Goal: Task Accomplishment & Management: Use online tool/utility

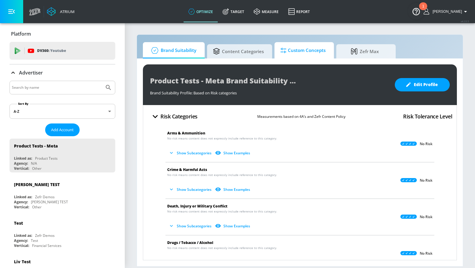
click at [295, 49] on span "Custom Concepts" at bounding box center [303, 50] width 45 height 14
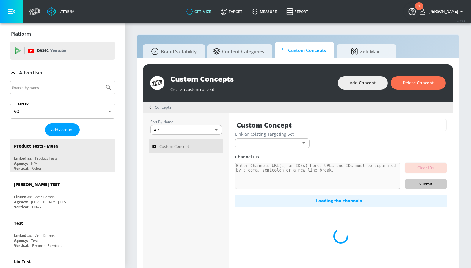
scroll to position [6, 0]
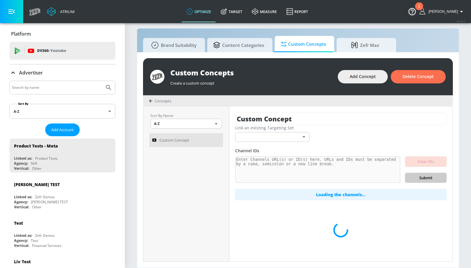
click at [265, 136] on body "Atrium optimize Target measure Report optimize Target measure Report v 4.33.5 K…" at bounding box center [235, 131] width 471 height 275
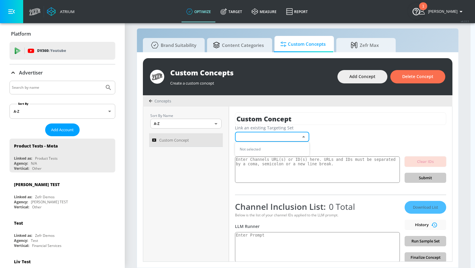
click at [269, 114] on div at bounding box center [237, 134] width 475 height 268
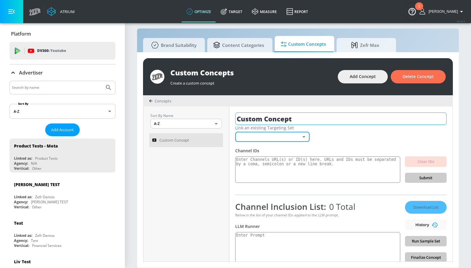
scroll to position [1, 0]
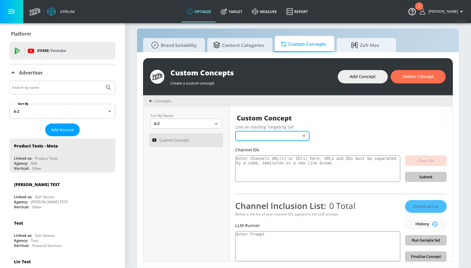
click at [257, 137] on body "Atrium optimize Target measure Report optimize Target measure Report v 4.33.5 K…" at bounding box center [235, 131] width 471 height 275
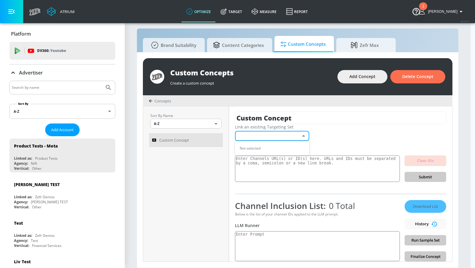
click at [175, 144] on div at bounding box center [237, 134] width 475 height 268
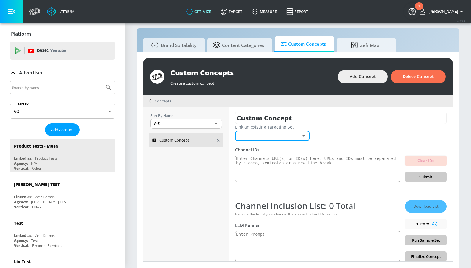
click at [170, 134] on link "Custom Concept" at bounding box center [186, 140] width 74 height 14
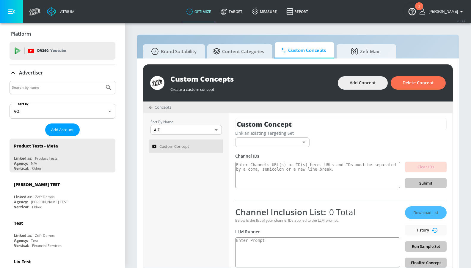
click at [150, 106] on icon at bounding box center [150, 107] width 3 height 3
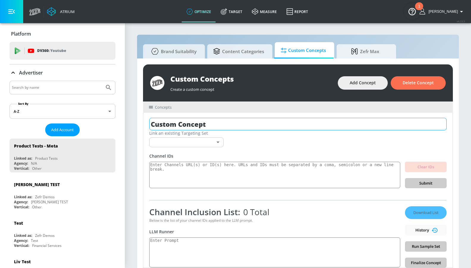
scroll to position [1, 0]
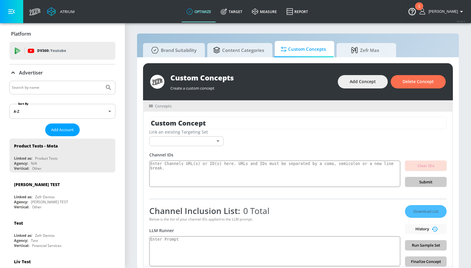
click at [147, 108] on div "Concepts" at bounding box center [298, 105] width 310 height 11
click at [149, 107] on icon at bounding box center [151, 106] width 4 height 2
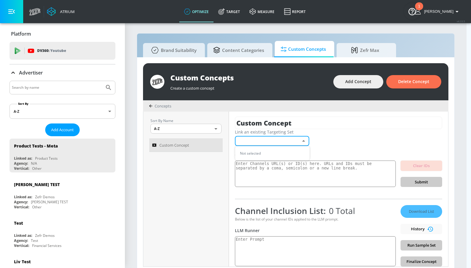
click at [264, 143] on body "Atrium optimize Target measure Report optimize Target measure Report v 4.33.5 K…" at bounding box center [235, 136] width 471 height 275
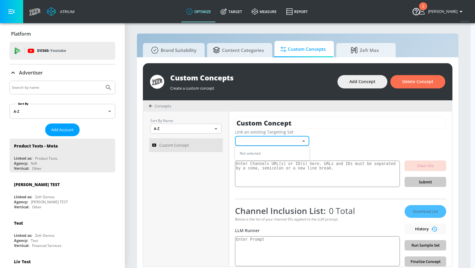
click at [264, 143] on div at bounding box center [237, 134] width 475 height 268
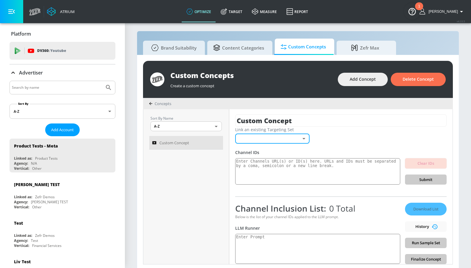
scroll to position [6, 0]
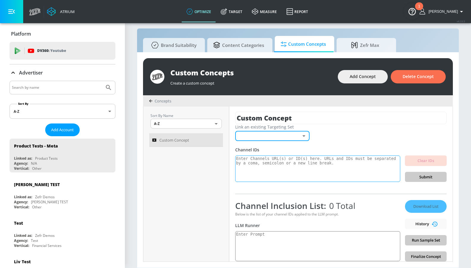
click at [300, 161] on textarea at bounding box center [317, 169] width 165 height 27
click at [274, 243] on textarea at bounding box center [317, 247] width 165 height 30
click at [281, 240] on textarea at bounding box center [317, 247] width 165 height 30
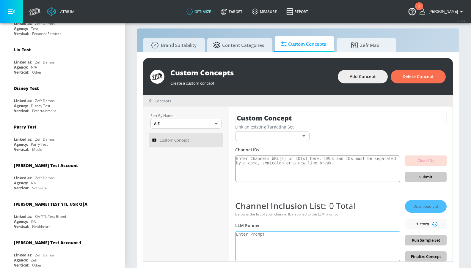
scroll to position [0, 0]
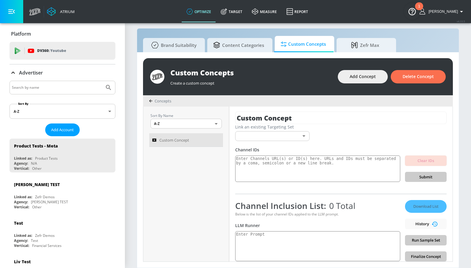
click at [37, 88] on input "Search by name" at bounding box center [57, 88] width 90 height 8
type input "personal"
click at [102, 81] on button "Submit Search" at bounding box center [108, 87] width 13 height 13
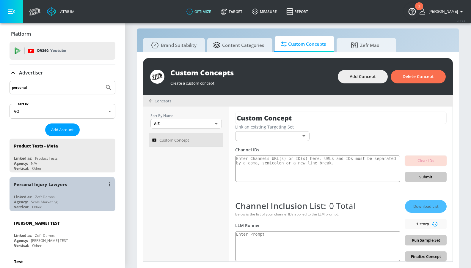
click at [62, 195] on div "Linked as: Zefr Demos" at bounding box center [64, 197] width 100 height 5
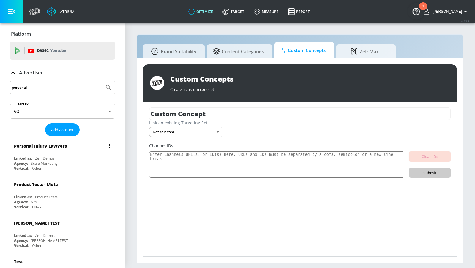
click at [60, 154] on div "Personal Injury Lawyers Linked as: Zefr Demos Agency: Scale Marketing Vertical:…" at bounding box center [63, 156] width 106 height 34
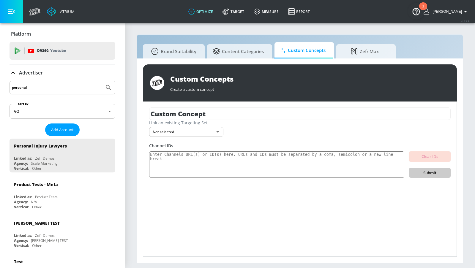
click at [192, 132] on body "Atrium optimize Target measure Report optimize Target measure Report v 4.33.5 K…" at bounding box center [237, 134] width 475 height 268
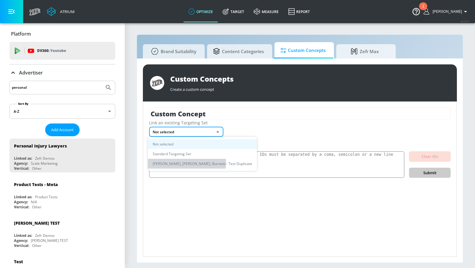
click at [187, 163] on li "[PERSON_NAME], [PERSON_NAME], Burnetti - Test Duplicate" at bounding box center [202, 164] width 109 height 10
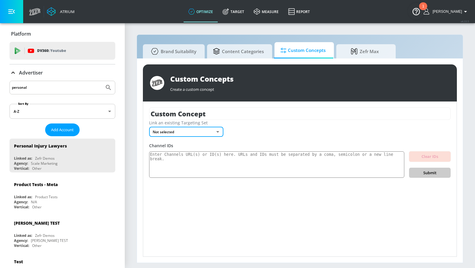
click at [248, 130] on div "Link an existing Targeting Set Not selected none ​" at bounding box center [300, 128] width 302 height 17
click at [217, 133] on body "Atrium optimize Target measure Report optimize Target measure Report v 4.33.5 K…" at bounding box center [237, 134] width 475 height 268
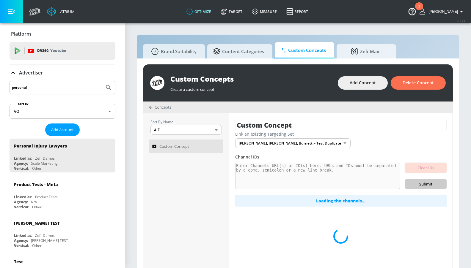
click at [198, 164] on div "Sort By Name A-Z ASC ​ Custom Concept" at bounding box center [186, 190] width 86 height 155
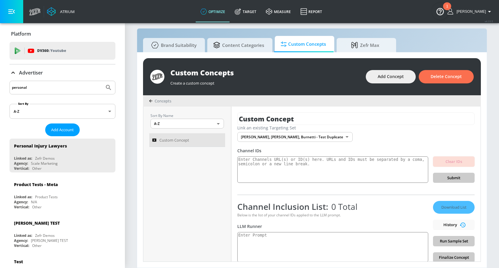
scroll to position [1, 0]
click at [284, 164] on textarea at bounding box center [332, 169] width 191 height 27
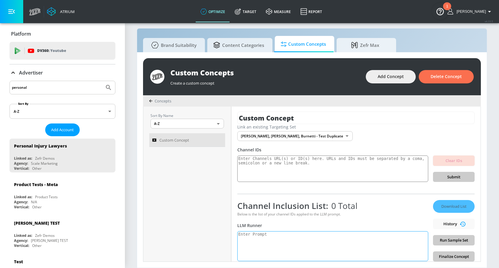
click at [305, 237] on textarea at bounding box center [332, 247] width 191 height 30
paste textarea "Generate a list of YouTube content themes and topics that would be highly relev…"
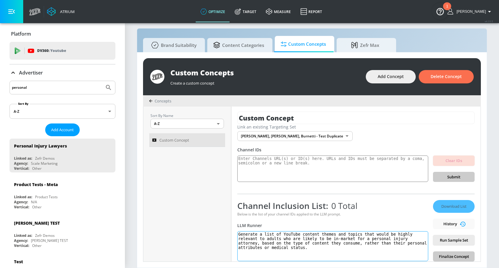
type textarea "Generate a list of YouTube content themes and topics that would be highly relev…"
click at [283, 235] on textarea "Generate a list of YouTube content themes and topics that would be highly relev…" at bounding box center [332, 247] width 191 height 30
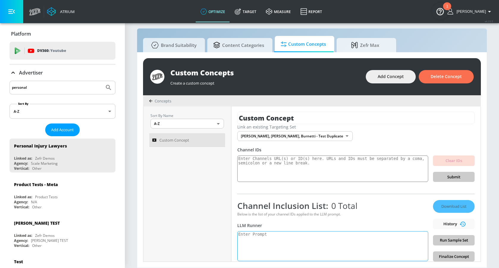
paste textarea "Loremips d sita co AdiPisc elitsed doeius tem incidi utla etdol ma aliqua enima…"
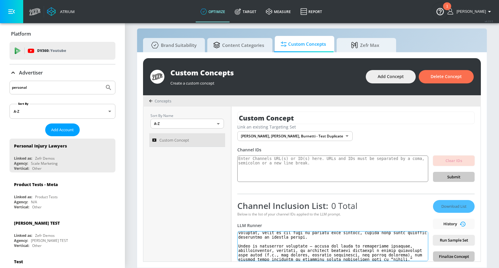
scroll to position [10, 0]
type textarea "Loremips d sita co AdiPisc elitsed doeius tem incidi utla etdol ma aliqua enima…"
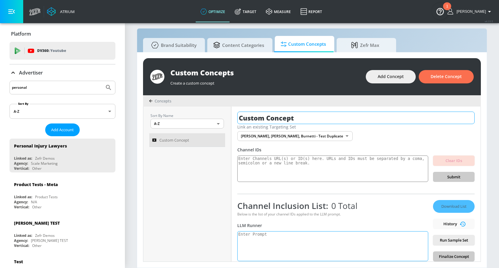
scroll to position [0, 0]
paste textarea "Recovery & Resilience Lifestyle content features practical, informative, and mo…"
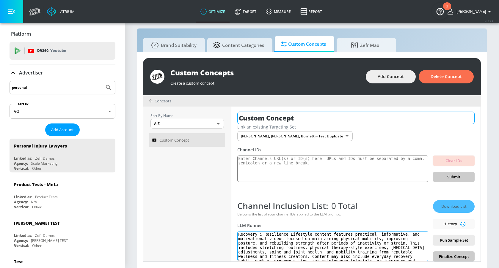
scroll to position [20, 0]
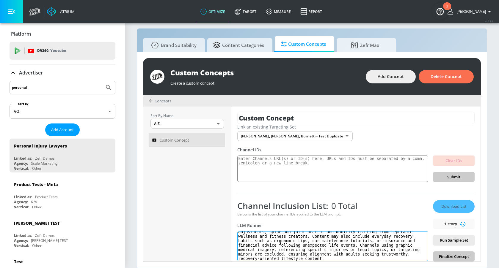
type textarea "Recovery & Resilience Lifestyle content features practical, informative, and mo…"
click at [443, 238] on span "Run Sample Set" at bounding box center [454, 240] width 32 height 7
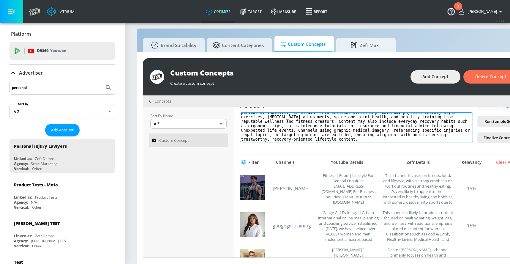
scroll to position [125, 0]
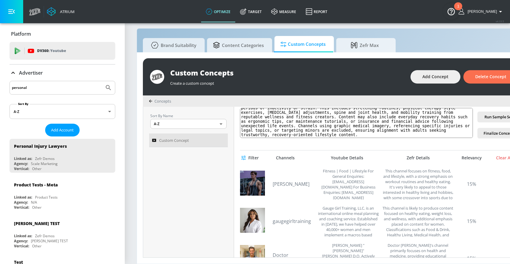
click at [253, 156] on span "Filter" at bounding box center [251, 157] width 16 height 7
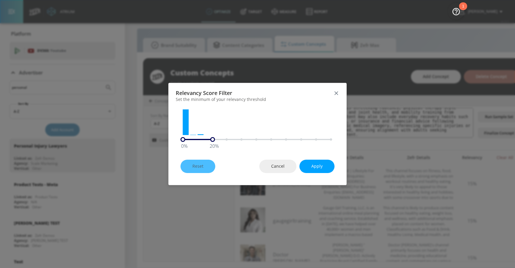
drag, startPoint x: 331, startPoint y: 139, endPoint x: 210, endPoint y: 138, distance: 121.6
click at [210, 138] on div "0 % 20 %" at bounding box center [257, 139] width 154 height 5
click at [314, 165] on span "Apply" at bounding box center [316, 166] width 11 height 7
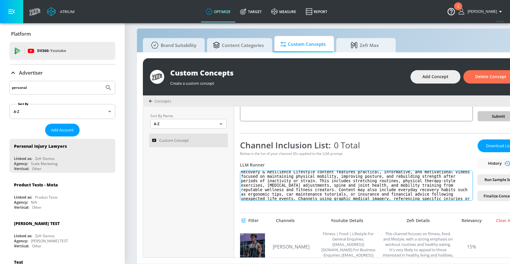
scroll to position [0, 0]
click at [300, 178] on textarea "Recovery & Resilience Lifestyle content features practical, informative, and mo…" at bounding box center [356, 186] width 233 height 30
click at [321, 177] on textarea "Recovery & Resilience Lifestyle content features practical, informative, and mo…" at bounding box center [356, 186] width 233 height 30
click at [292, 179] on textarea "Recovery & Resilience Lifestyle content features practical, informative, and mo…" at bounding box center [356, 186] width 233 height 30
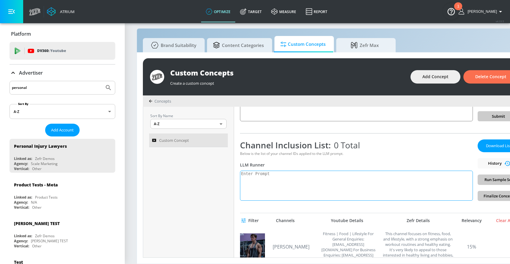
paste textarea "Mobility & Wellness Lifestyle content features creators focused on improving da…"
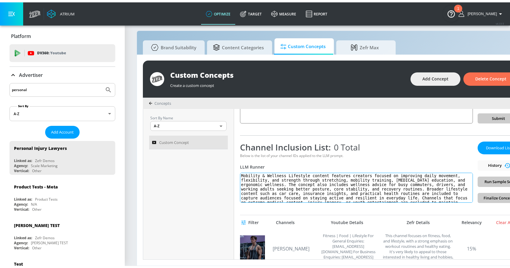
scroll to position [7, 0]
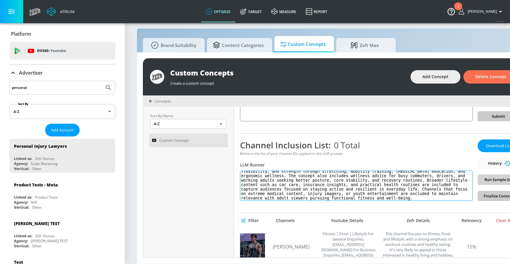
type textarea "Mobility & Wellness Lifestyle content features creators focused on improving da…"
click at [471, 180] on span "Run Sample Set" at bounding box center [499, 179] width 32 height 7
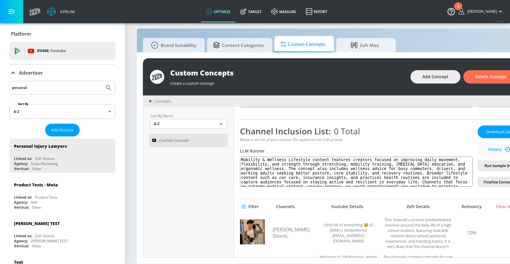
scroll to position [46, 0]
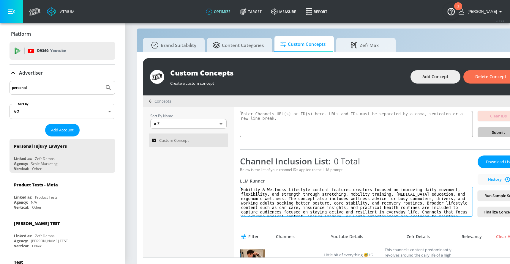
click at [301, 198] on textarea "Mobility & Wellness Lifestyle content features creators focused on improving da…" at bounding box center [356, 202] width 233 height 30
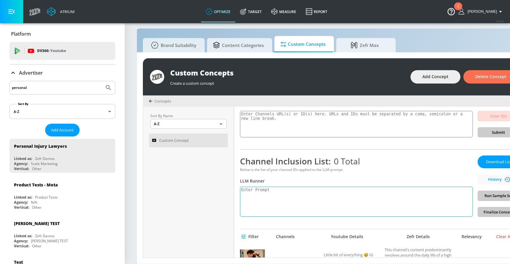
paste textarea "Everyday Mobility & Wellness content celebrates creators who share approachable…"
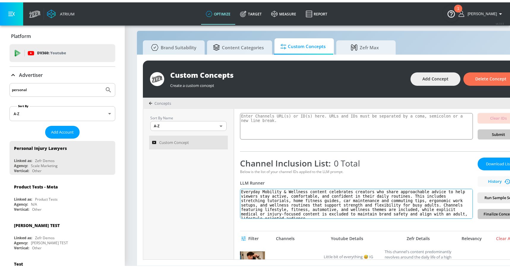
scroll to position [2, 0]
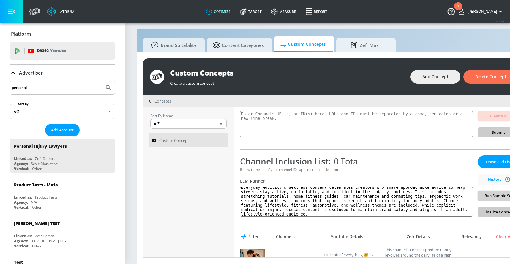
click at [471, 193] on span "Run Sample Set" at bounding box center [499, 195] width 32 height 7
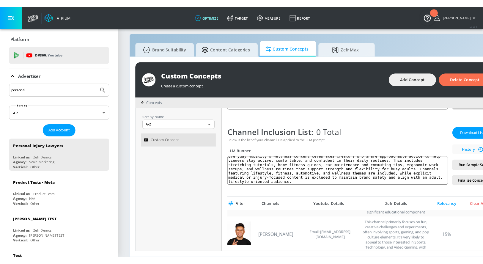
scroll to position [143, 0]
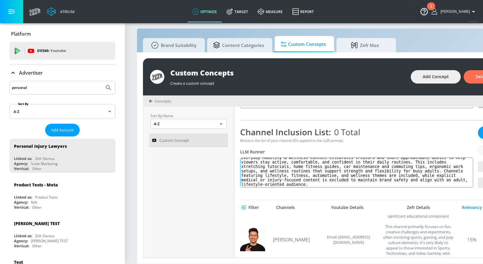
click at [321, 172] on textarea "Everyday Mobility & Wellness content celebrates creators who share approachable…" at bounding box center [356, 173] width 233 height 30
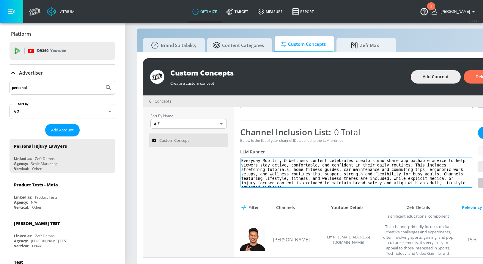
drag, startPoint x: 430, startPoint y: 165, endPoint x: 259, endPoint y: 169, distance: 170.6
click at [259, 169] on textarea "Everyday Mobility & Wellness content celebrates creators who share approachable…" at bounding box center [356, 173] width 233 height 30
click at [274, 162] on textarea "Everyday Mobility & Wellness content celebrates creators who share approachable…" at bounding box center [356, 173] width 233 height 30
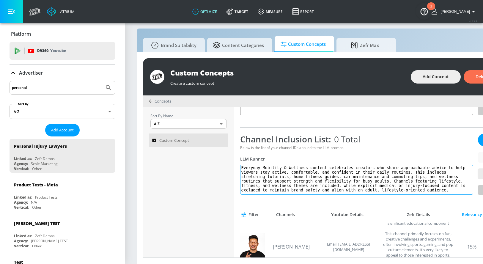
scroll to position [69, 0]
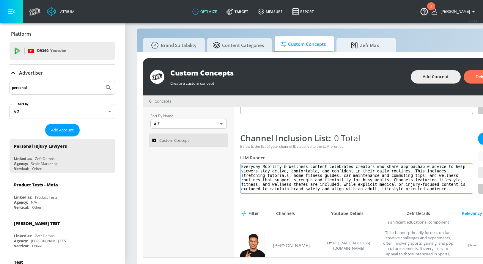
click at [309, 163] on textarea "Everyday Mobility & Wellness content celebrates creators who share approachable…" at bounding box center [356, 178] width 233 height 30
drag, startPoint x: 330, startPoint y: 162, endPoint x: 356, endPoint y: 162, distance: 25.9
click at [358, 163] on textarea "Everyday Mobility & Wellness content celebrates creators who share approachable…" at bounding box center [356, 178] width 233 height 30
click at [310, 163] on textarea "Everyday Mobility & Wellness content celebrates creators who share approachable…" at bounding box center [356, 178] width 233 height 30
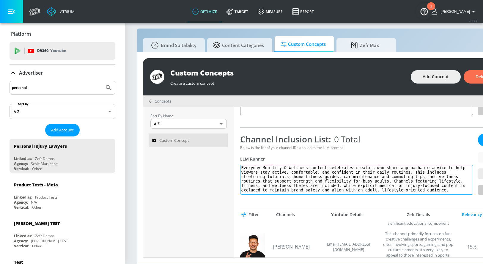
drag, startPoint x: 329, startPoint y: 163, endPoint x: 455, endPoint y: 163, distance: 126.6
click at [455, 165] on textarea "Everyday Mobility & Wellness content celebrates creators who share approachable…" at bounding box center [356, 180] width 233 height 30
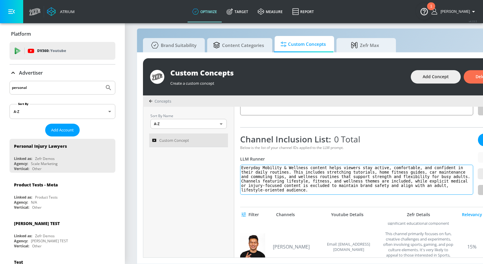
click at [382, 169] on textarea "Everyday Mobility & Wellness content helps viewers stay active, comfortable, an…" at bounding box center [356, 180] width 233 height 30
click at [392, 165] on textarea "Everyday Mobility & Wellness content helps viewers stay active, comfortable, an…" at bounding box center [356, 180] width 233 height 30
drag, startPoint x: 428, startPoint y: 164, endPoint x: 289, endPoint y: 166, distance: 139.1
click at [289, 166] on textarea "Everyday Mobility & Wellness content helps viewers stay active and comfortable,…" at bounding box center [356, 180] width 233 height 30
click at [303, 169] on textarea "Everyday Mobility & Wellness content helps viewers stay active and comfortable.…" at bounding box center [356, 180] width 233 height 30
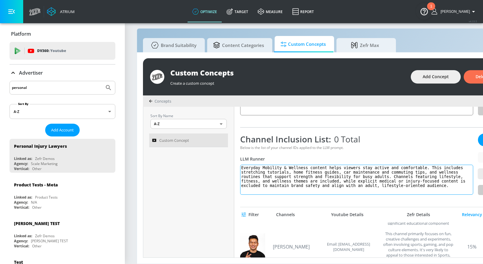
click at [352, 165] on textarea "Everyday Mobility & Wellness content helps viewers stay active and comfortable.…" at bounding box center [356, 180] width 233 height 30
click at [344, 168] on textarea "Everyday Mobility & Wellness content helps viewers stay active and comfortable.…" at bounding box center [356, 180] width 233 height 30
click at [344, 169] on textarea "Everyday Mobility & Wellness content helps viewers stay active and comfortable.…" at bounding box center [356, 180] width 233 height 30
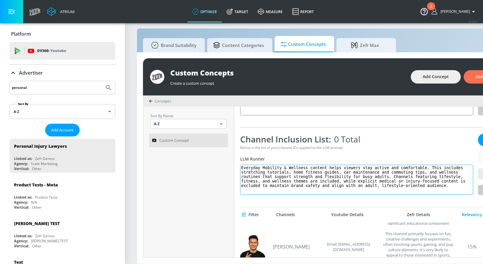
click at [391, 168] on textarea "Everyday Mobility & Wellness content helps viewers stay active and comfortable.…" at bounding box center [356, 180] width 233 height 30
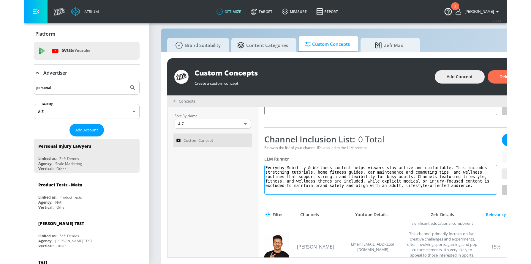
scroll to position [69, 0]
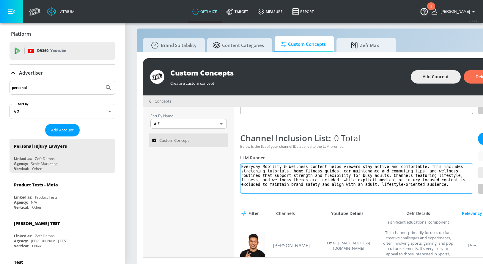
click at [318, 166] on textarea "Everyday Mobility & Wellness content helps viewers stay active and comfortable.…" at bounding box center [356, 178] width 233 height 30
click at [422, 177] on textarea "Everyday Mobility & Wellness content helps viewers stay active and comfortable.…" at bounding box center [356, 178] width 233 height 30
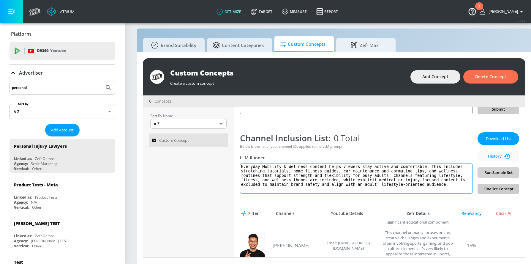
type textarea "Everyday Mobility & Wellness content helps viewers stay active and comfortable.…"
click at [471, 169] on span "Run Sample Set" at bounding box center [499, 172] width 32 height 7
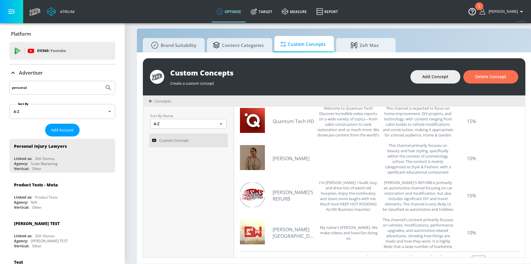
scroll to position [96, 0]
